Goal: Navigation & Orientation: Find specific page/section

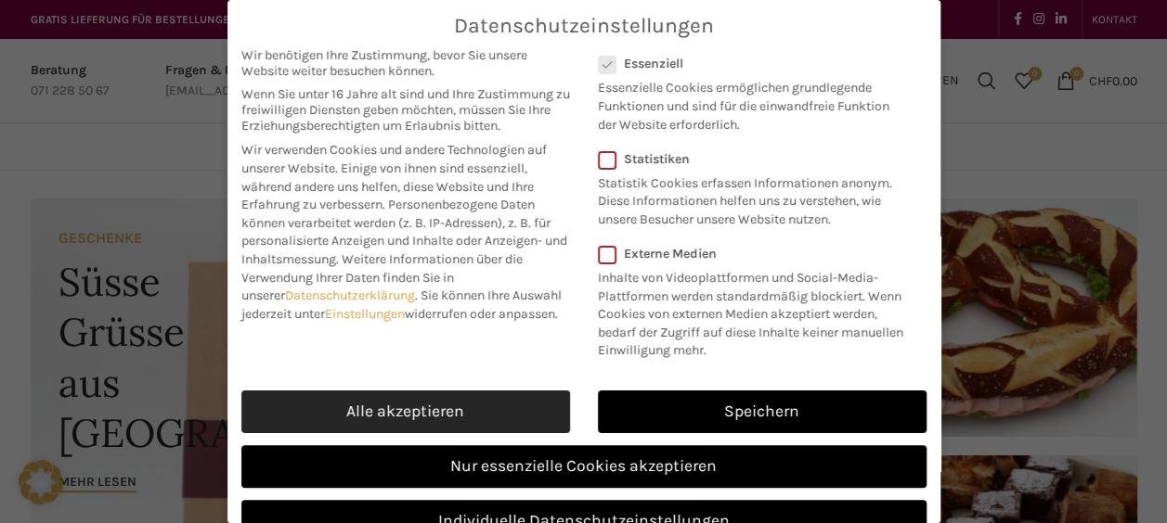
click at [470, 419] on link "Alle akzeptieren" at bounding box center [405, 412] width 329 height 43
checkbox input "true"
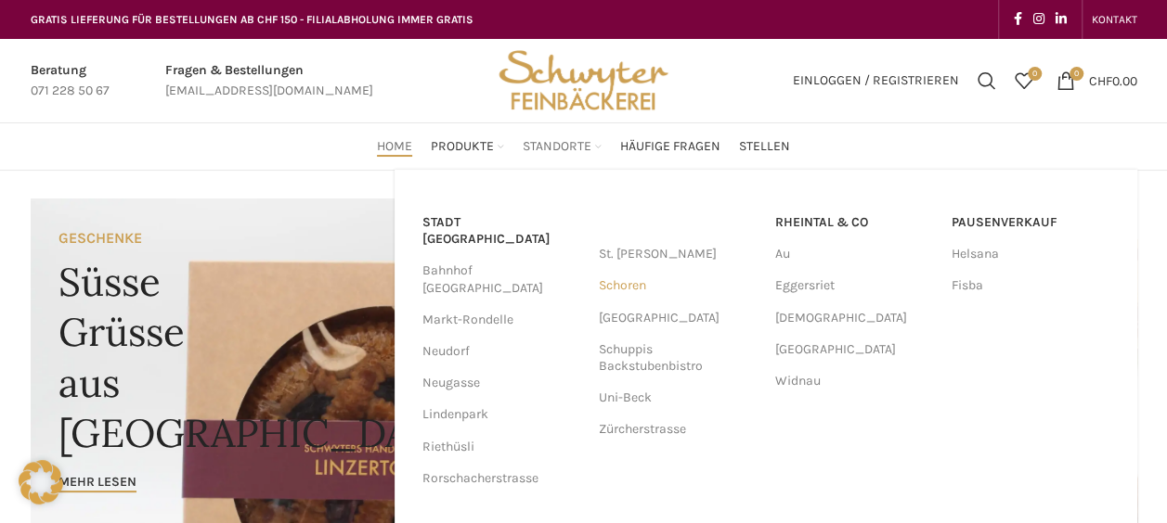
click at [630, 285] on link "Schoren" at bounding box center [678, 286] width 158 height 32
